Goal: Information Seeking & Learning: Learn about a topic

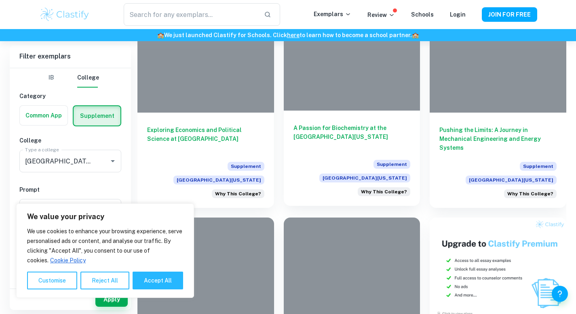
scroll to position [224, 0]
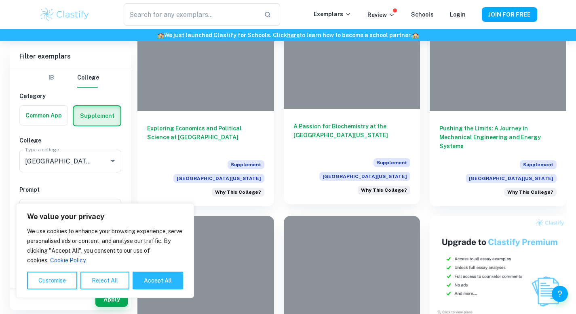
click at [326, 109] on div at bounding box center [352, 58] width 137 height 102
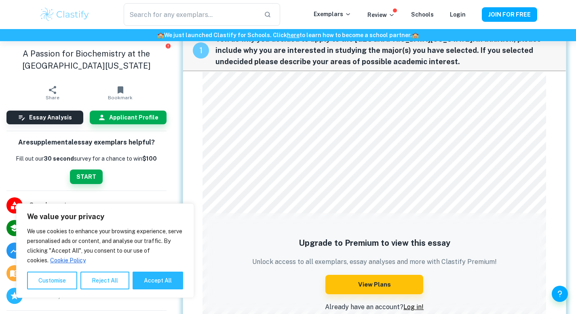
scroll to position [28, 0]
